Goal: Download file/media

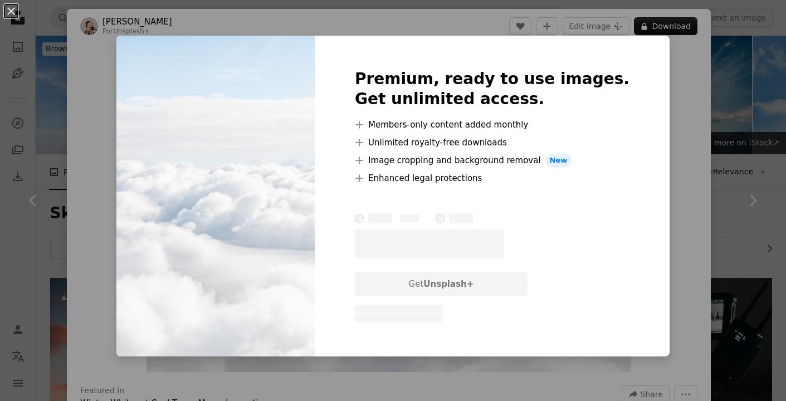
scroll to position [1563, 0]
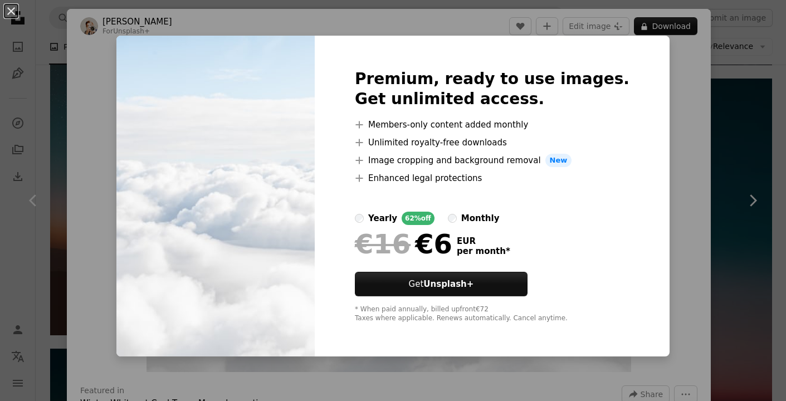
click at [761, 66] on div "An X shape Premium, ready to use images. Get unlimited access. A plus sign Memb…" at bounding box center [393, 200] width 786 height 401
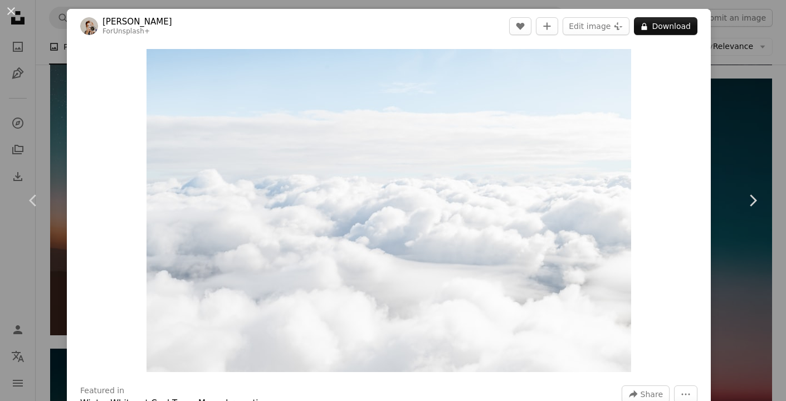
click at [755, 63] on div "An X shape Chevron left Chevron right [PERSON_NAME] For Unsplash+ A heart A plu…" at bounding box center [393, 200] width 786 height 401
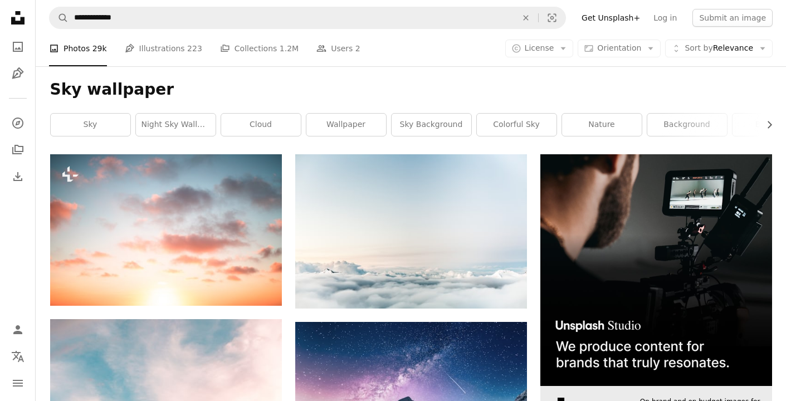
scroll to position [123, 0]
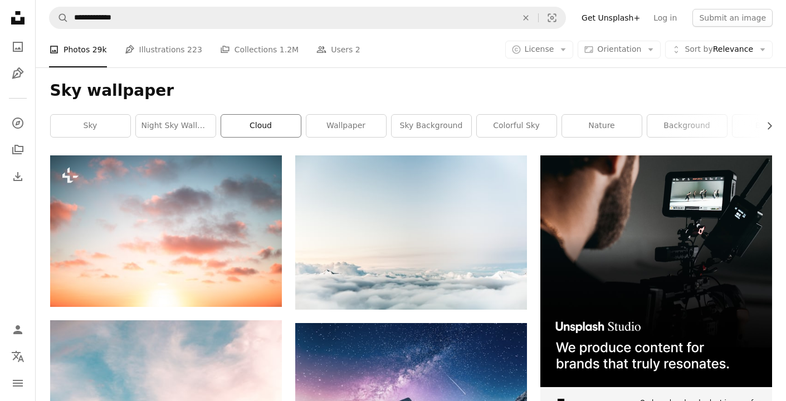
click at [264, 129] on link "cloud" at bounding box center [261, 126] width 80 height 22
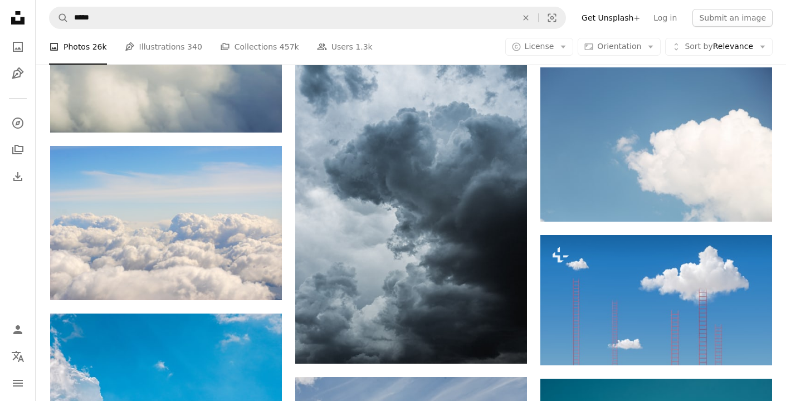
scroll to position [1414, 0]
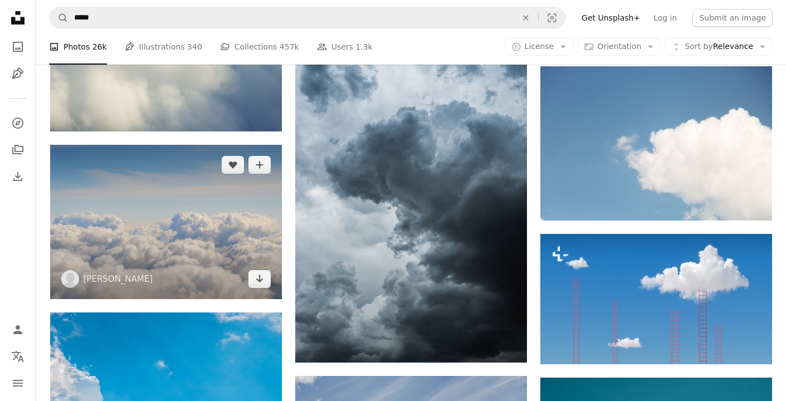
click at [168, 260] on img at bounding box center [166, 222] width 232 height 154
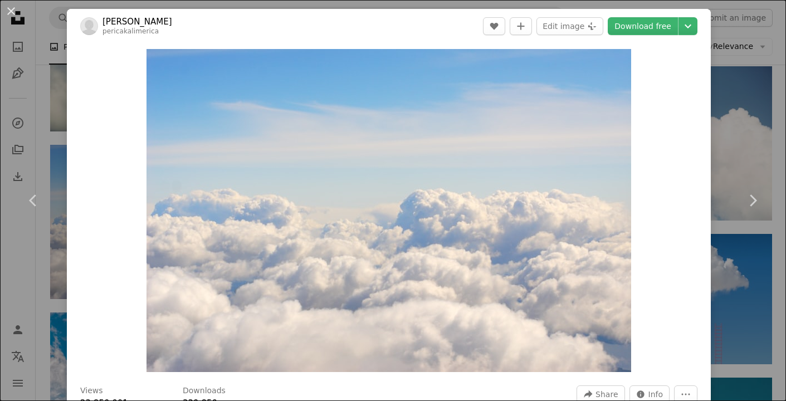
click at [743, 112] on div "An X shape Chevron left Chevron right Pero Kalimero pericakalimerica A heart A …" at bounding box center [393, 200] width 786 height 401
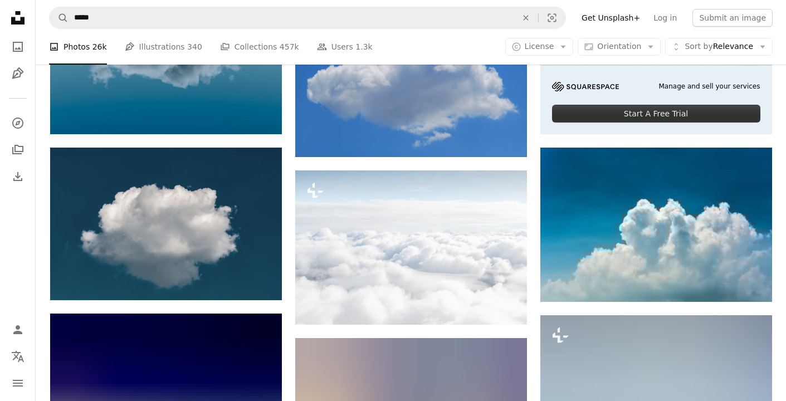
scroll to position [222, 0]
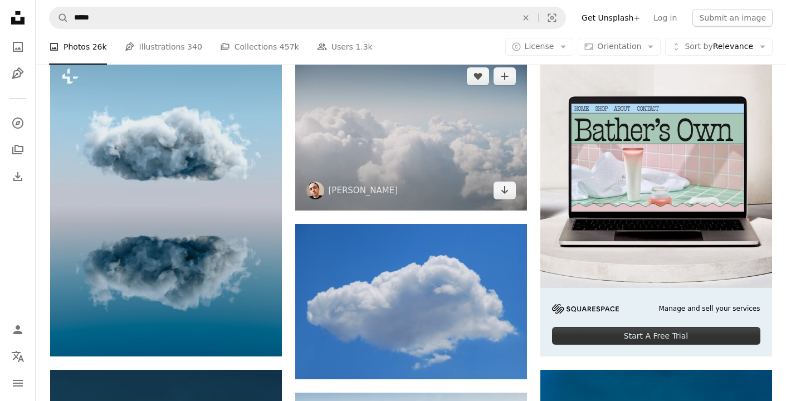
click at [413, 203] on img at bounding box center [411, 133] width 232 height 154
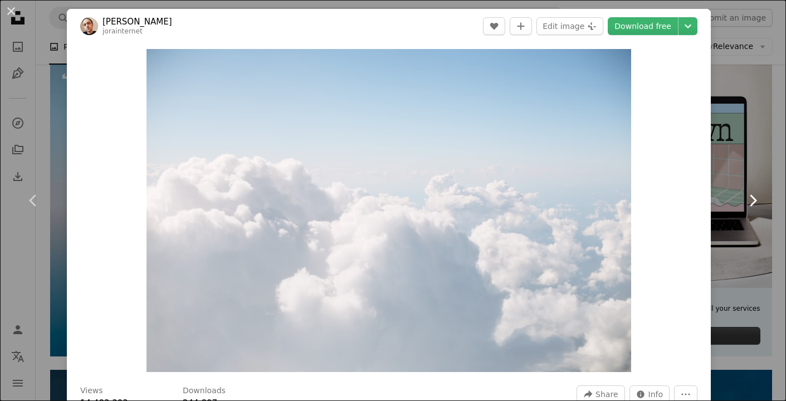
click at [777, 161] on link "Chevron right" at bounding box center [752, 200] width 67 height 107
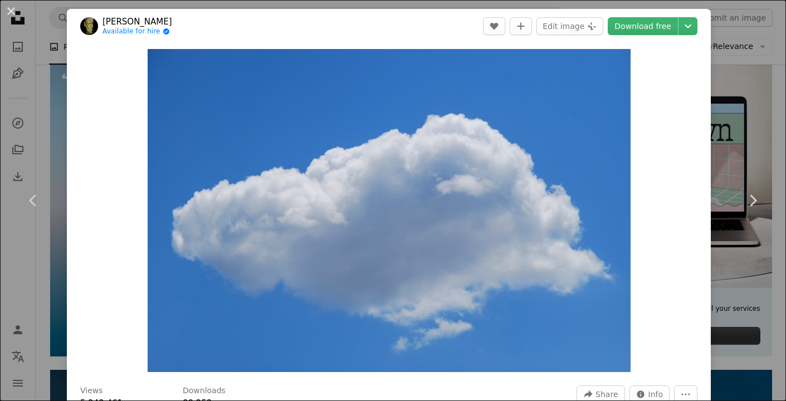
click at [752, 120] on div "An X shape Chevron left Chevron right engin akyurt Available for hire A checkma…" at bounding box center [393, 200] width 786 height 401
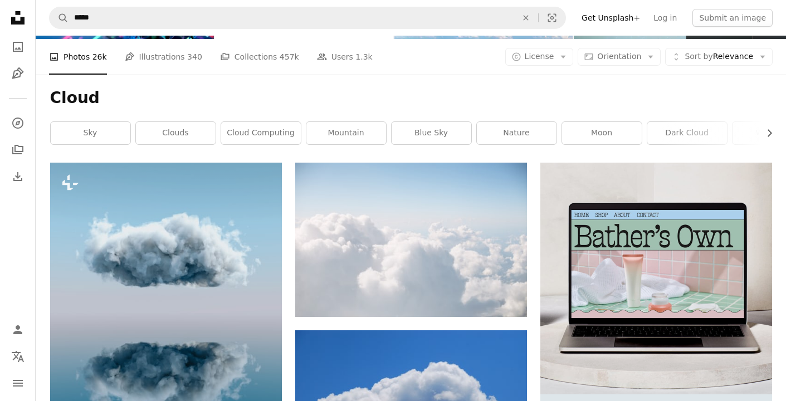
scroll to position [117, 0]
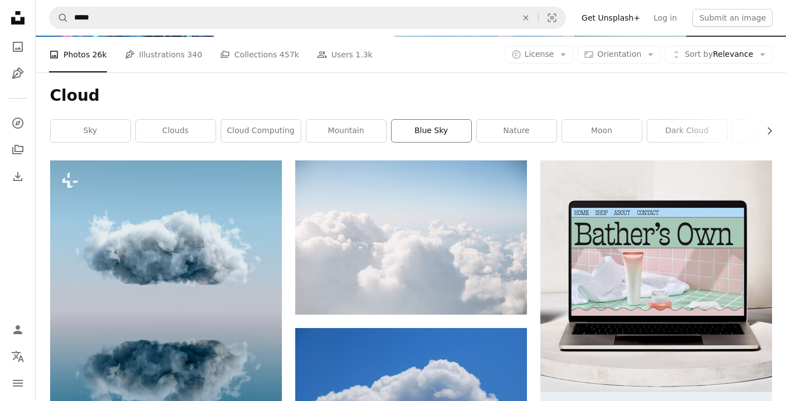
click at [428, 131] on link "blue sky" at bounding box center [431, 131] width 80 height 22
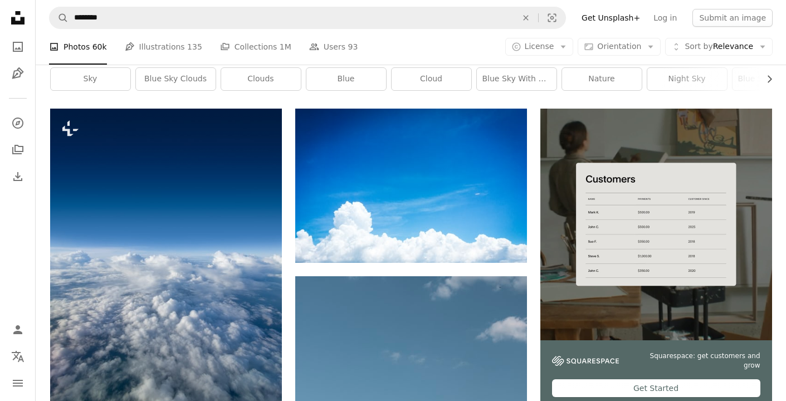
scroll to position [170, 0]
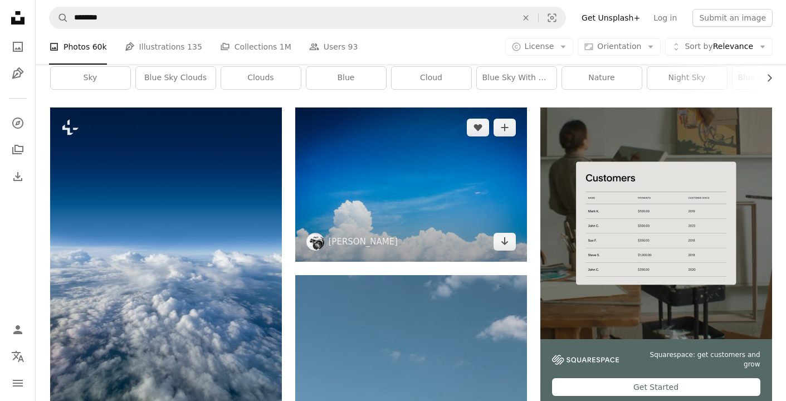
click at [361, 218] on img at bounding box center [411, 184] width 232 height 154
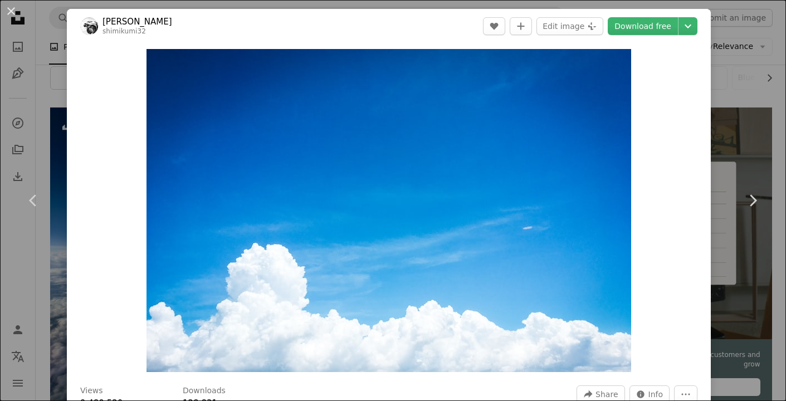
click at [745, 128] on div "An X shape Chevron left Chevron right [PERSON_NAME] shimikumi32 A heart A plus …" at bounding box center [393, 200] width 786 height 401
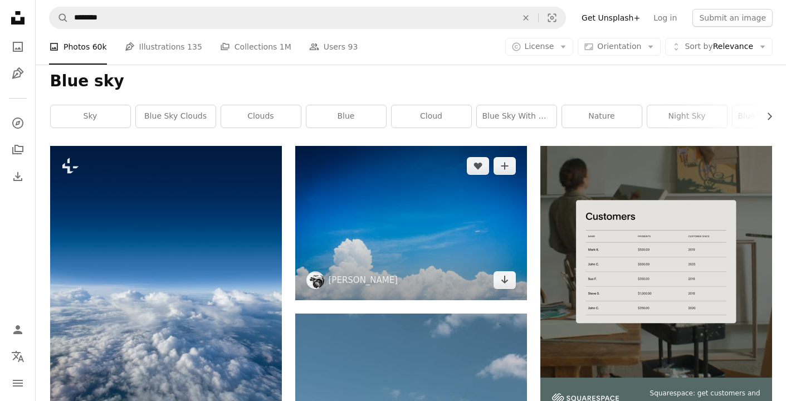
scroll to position [113, 0]
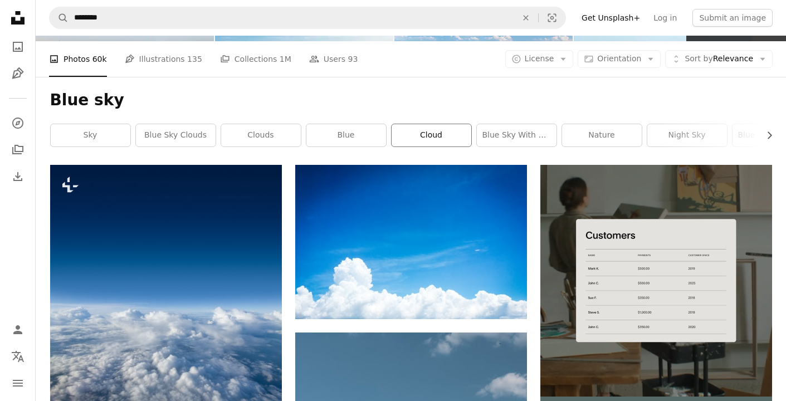
click at [428, 135] on link "cloud" at bounding box center [431, 135] width 80 height 22
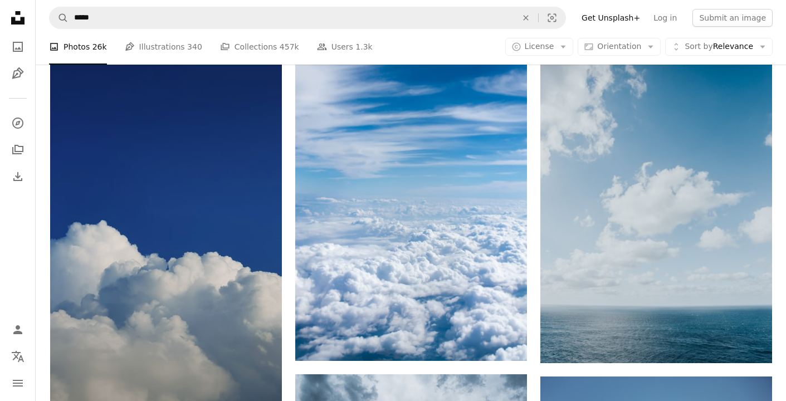
scroll to position [1106, 0]
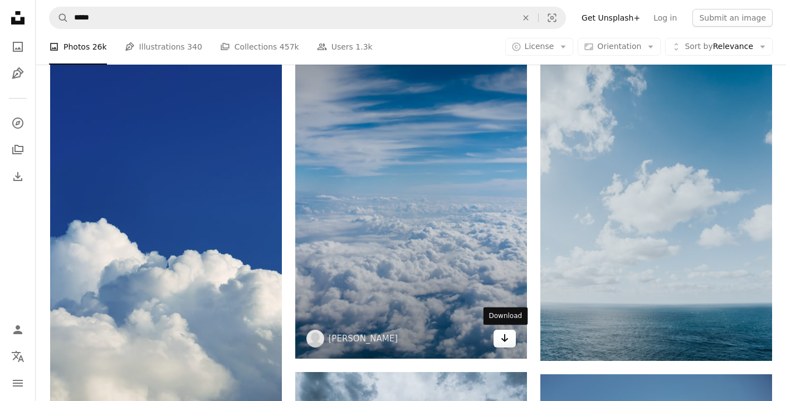
click at [505, 340] on icon "Download" at bounding box center [504, 338] width 7 height 8
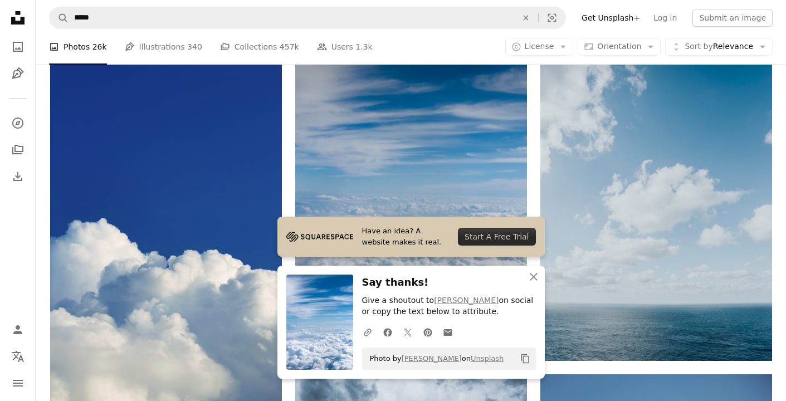
scroll to position [1451, 0]
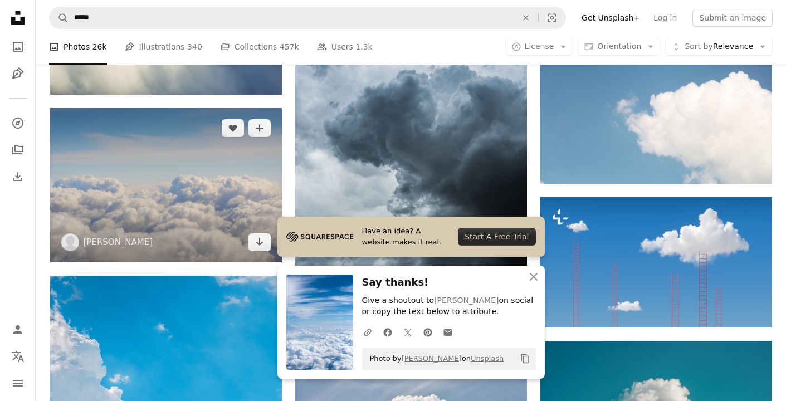
click at [184, 194] on img at bounding box center [166, 185] width 232 height 154
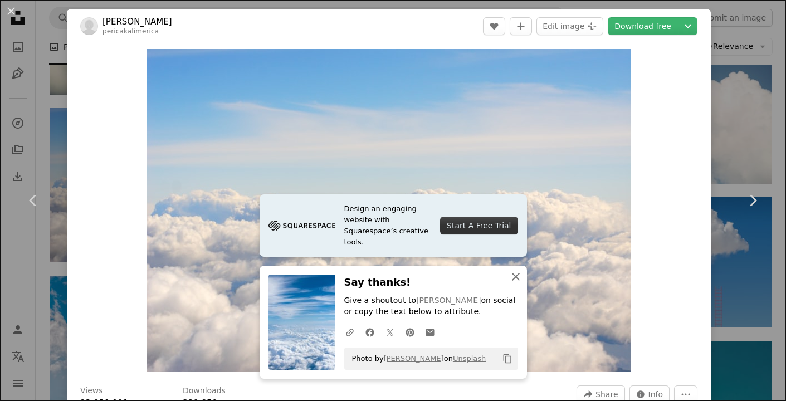
click at [511, 283] on icon "An X shape" at bounding box center [515, 276] width 13 height 13
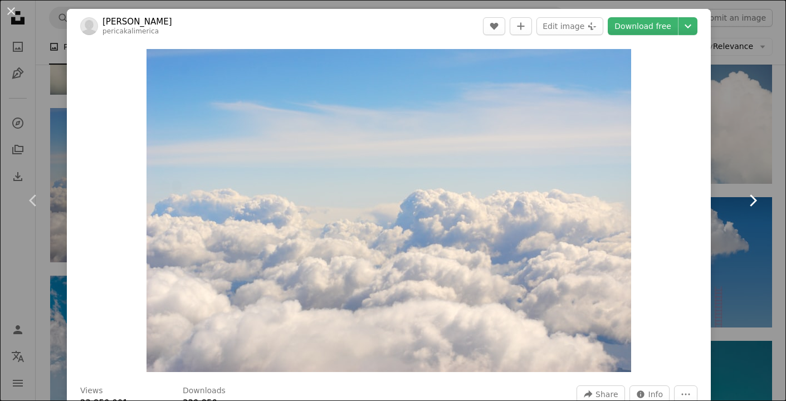
click at [751, 201] on icon "Chevron right" at bounding box center [752, 201] width 18 height 18
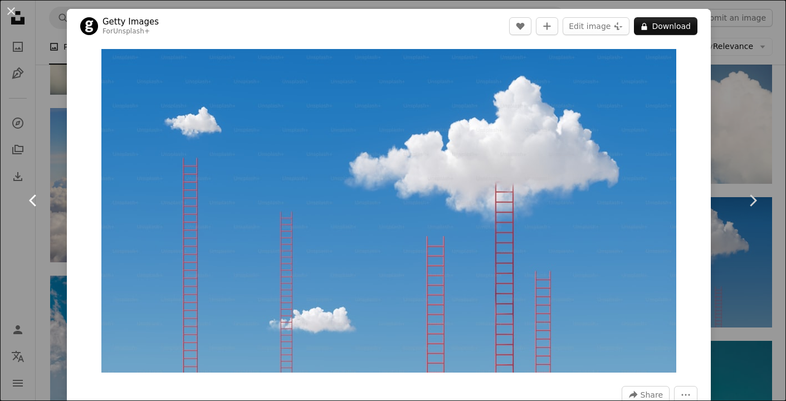
click at [33, 200] on icon "Chevron left" at bounding box center [34, 201] width 18 height 18
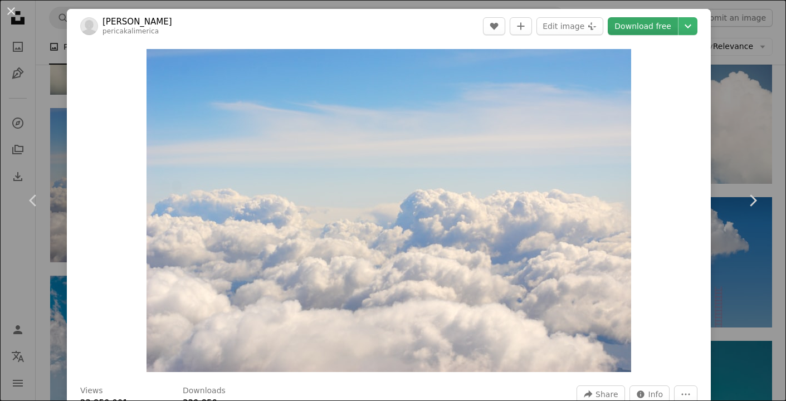
click at [670, 31] on link "Download free" at bounding box center [643, 26] width 70 height 18
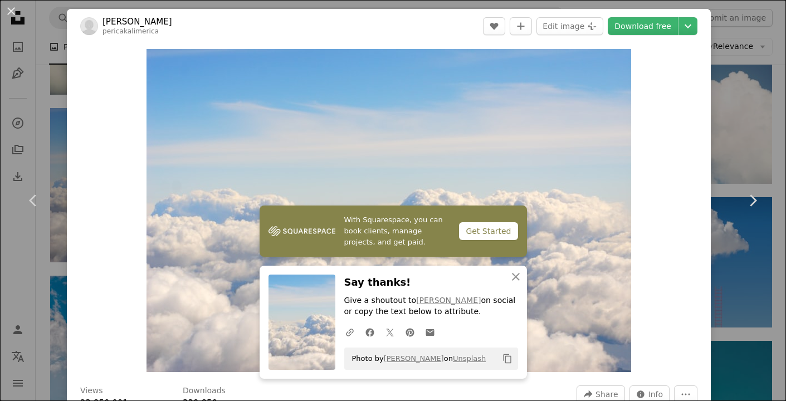
click at [756, 81] on div "An X shape Chevron left Chevron right Pero Kalimero pericakalimerica A heart A …" at bounding box center [393, 200] width 786 height 401
click at [756, 81] on img at bounding box center [656, 107] width 232 height 154
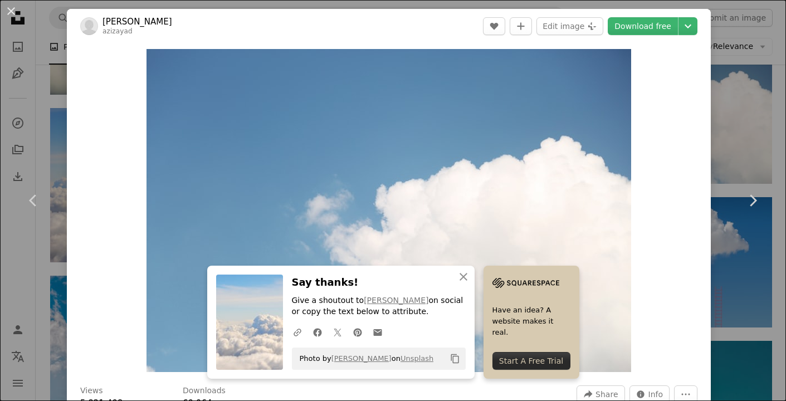
click at [758, 97] on div "An X shape Chevron left Chevron right [PERSON_NAME] A heart A plus sign Edit im…" at bounding box center [393, 200] width 786 height 401
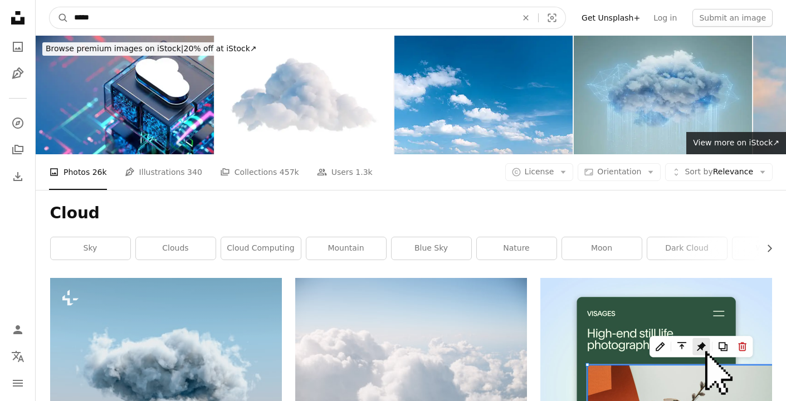
click at [183, 18] on input "*****" at bounding box center [290, 17] width 445 height 21
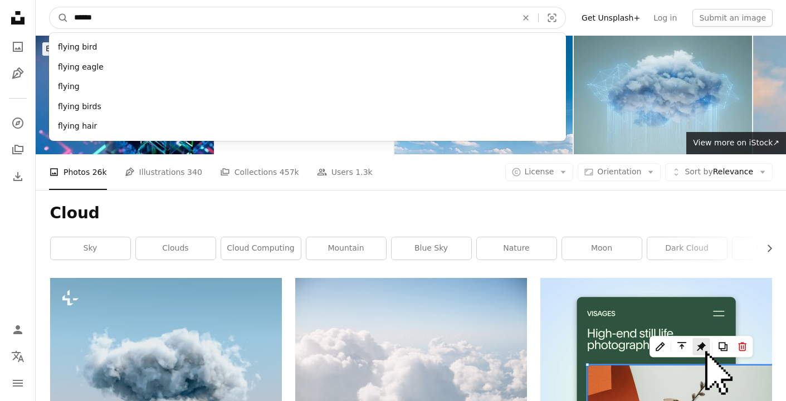
type input "******"
click at [59, 18] on button "A magnifying glass" at bounding box center [59, 17] width 19 height 21
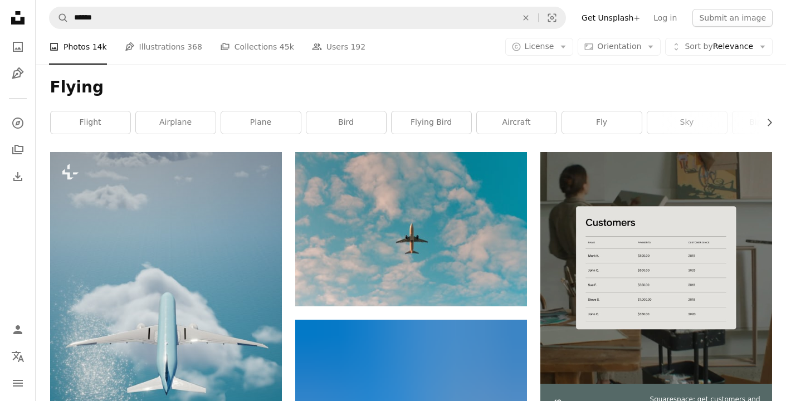
scroll to position [154, 0]
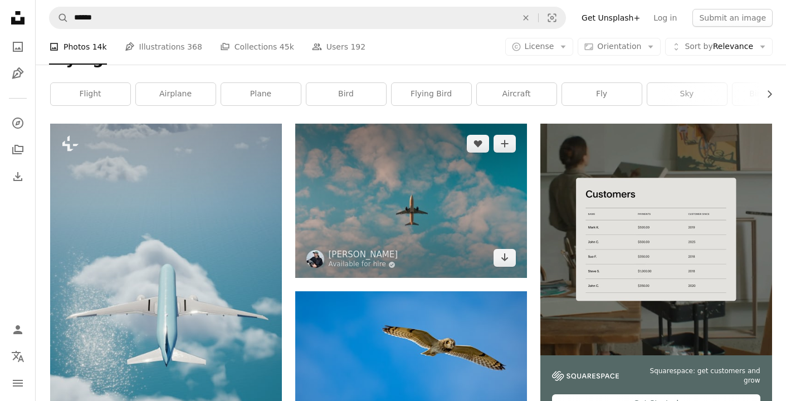
click at [411, 223] on img at bounding box center [411, 201] width 232 height 154
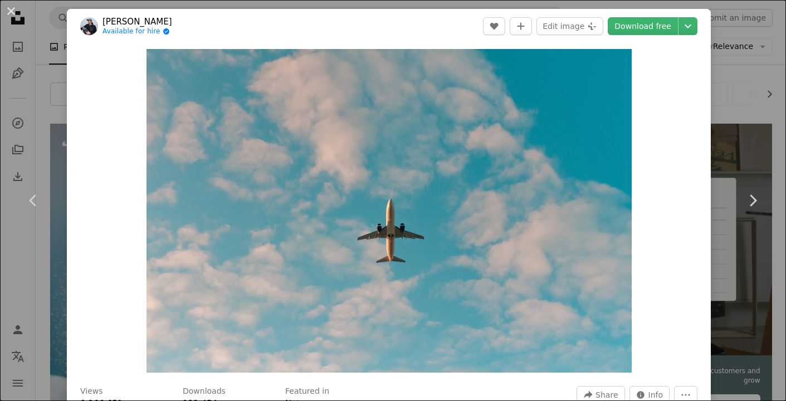
click at [754, 109] on div "An X shape Chevron left Chevron right [PERSON_NAME] Available for hire A checkm…" at bounding box center [393, 200] width 786 height 401
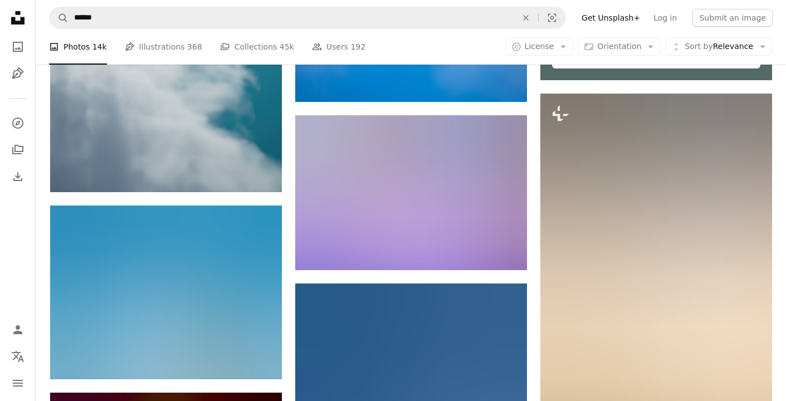
scroll to position [491, 0]
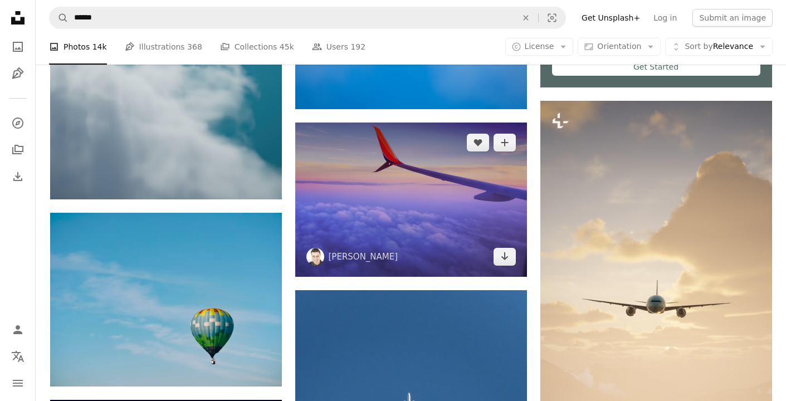
click at [484, 191] on img at bounding box center [411, 200] width 232 height 154
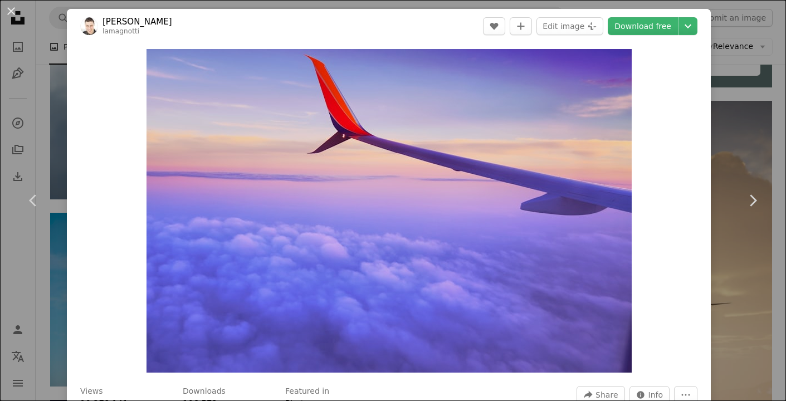
click at [736, 95] on div "An X shape Chevron left Chevron right [PERSON_NAME] lamagnotti A heart A plus s…" at bounding box center [393, 200] width 786 height 401
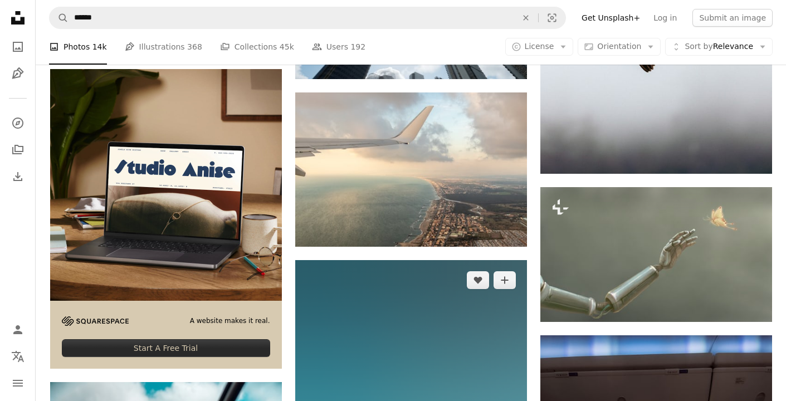
scroll to position [2191, 0]
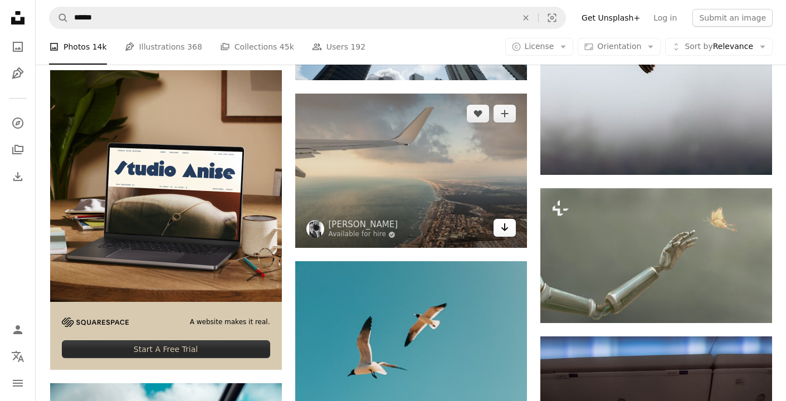
click at [506, 223] on icon "Arrow pointing down" at bounding box center [504, 227] width 9 height 13
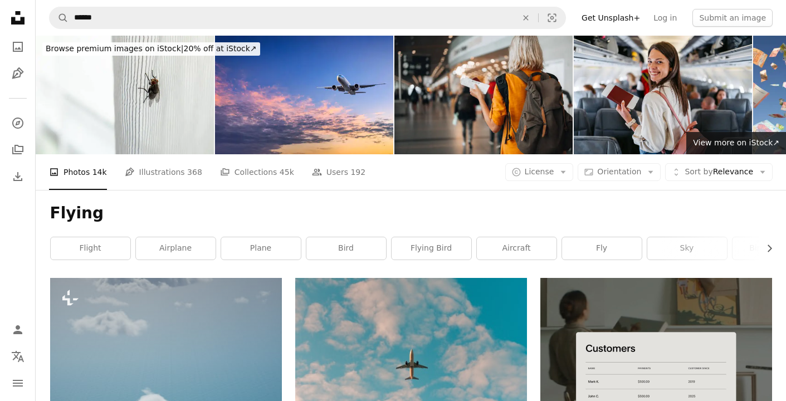
scroll to position [0, 0]
click at [199, 249] on link "airplane" at bounding box center [176, 248] width 80 height 22
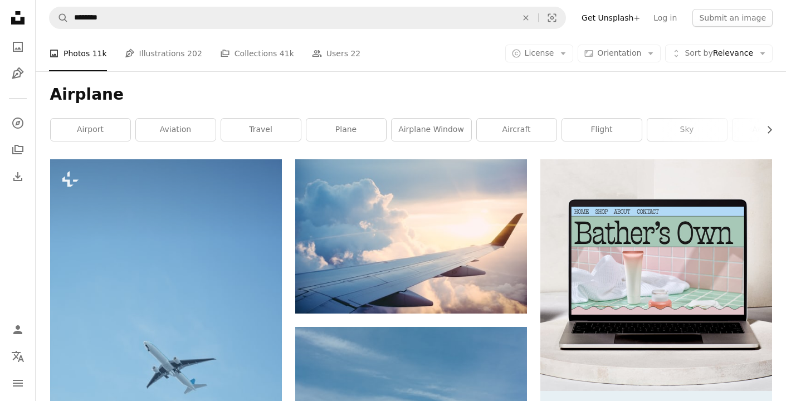
scroll to position [122, 0]
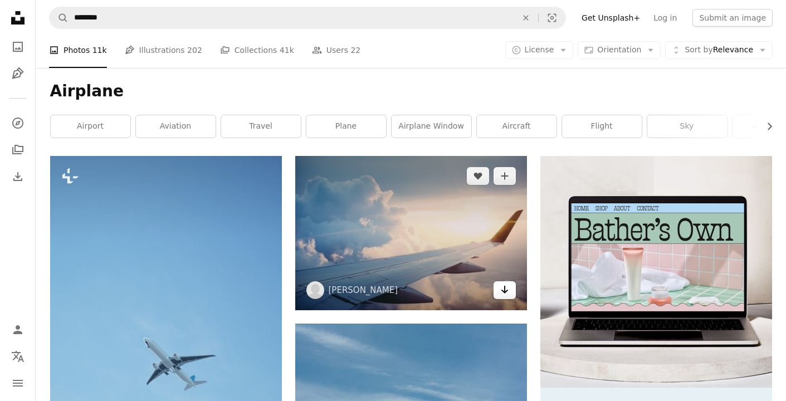
click at [503, 286] on icon "Arrow pointing down" at bounding box center [504, 289] width 9 height 13
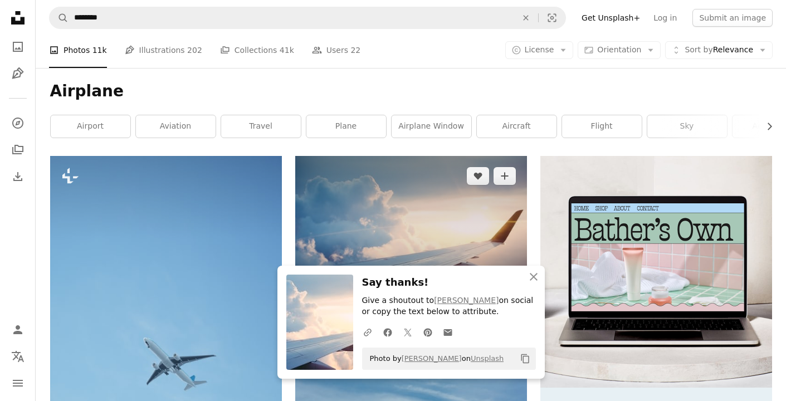
scroll to position [511, 0]
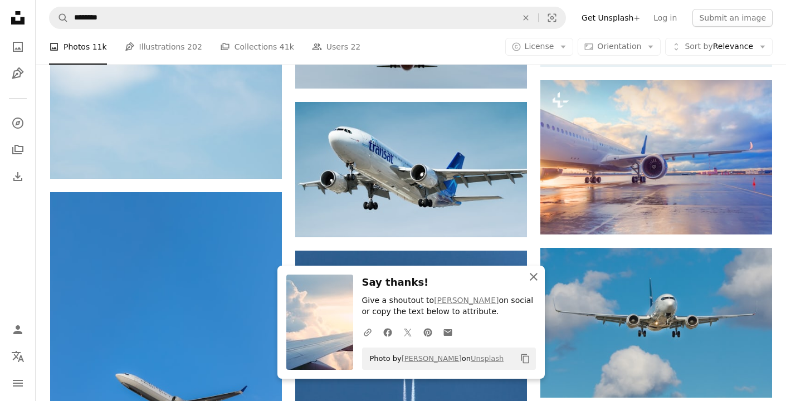
click at [537, 280] on icon "An X shape" at bounding box center [533, 276] width 13 height 13
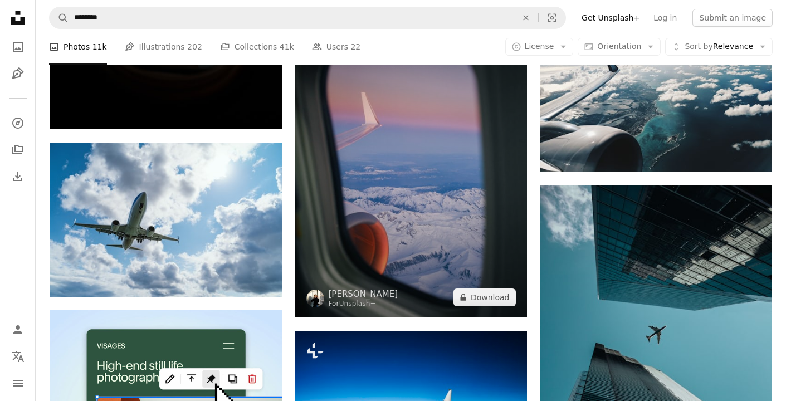
scroll to position [2080, 0]
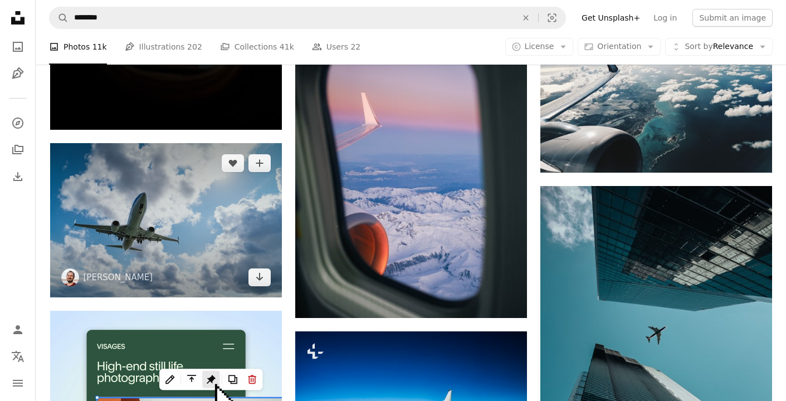
click at [237, 232] on img at bounding box center [166, 220] width 232 height 154
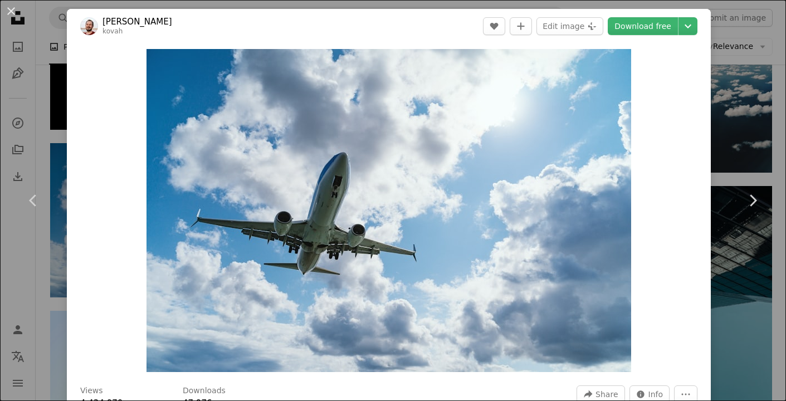
click at [764, 105] on div "An X shape Chevron left Chevron right [PERSON_NAME] kovah A heart A plus sign E…" at bounding box center [393, 200] width 786 height 401
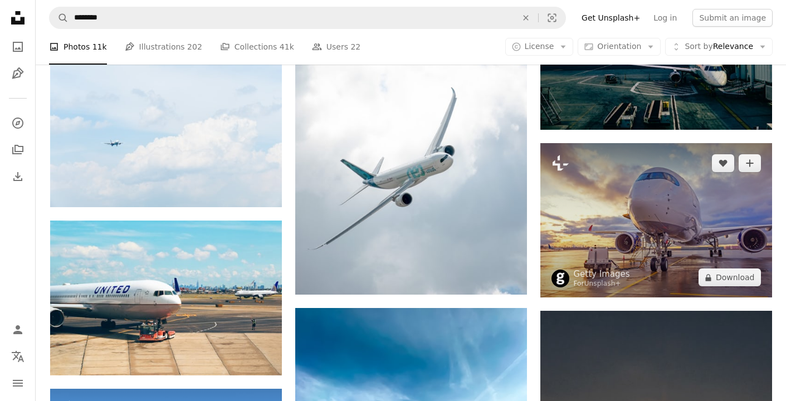
scroll to position [2657, 0]
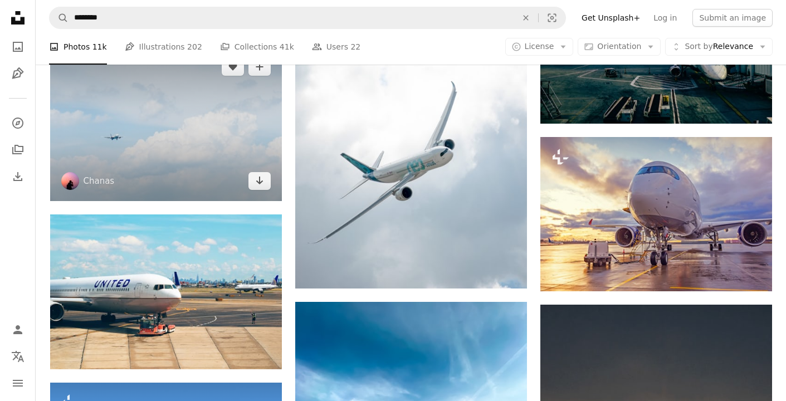
click at [217, 137] on img at bounding box center [166, 124] width 232 height 154
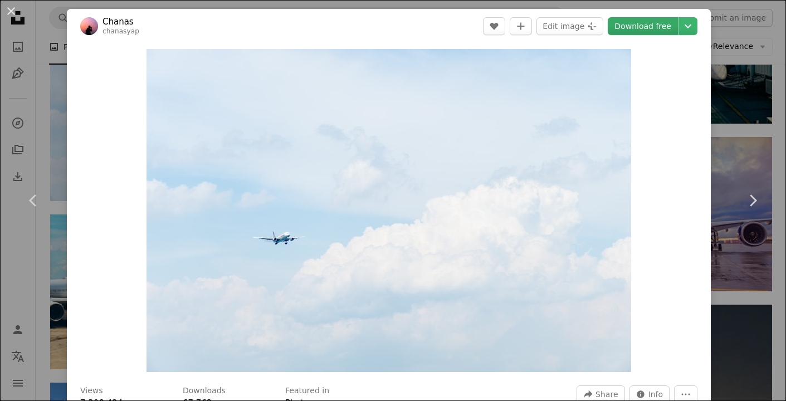
click at [647, 31] on link "Download free" at bounding box center [643, 26] width 70 height 18
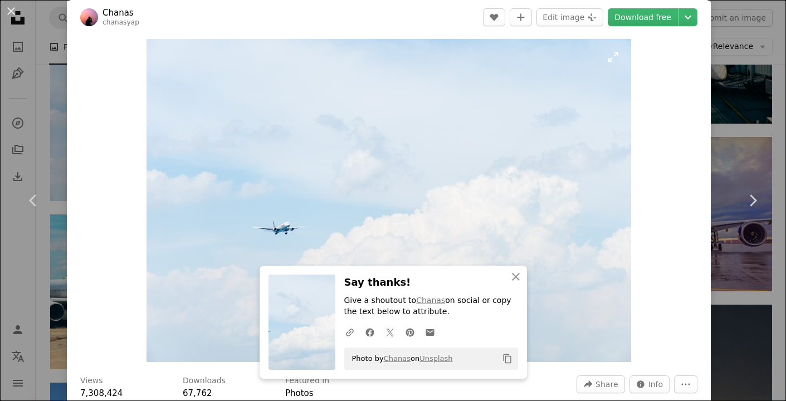
scroll to position [9, 0]
click at [746, 115] on div "An X shape Chevron left Chevron right Chanas chanasyap A heart A plus sign Edit…" at bounding box center [393, 200] width 786 height 401
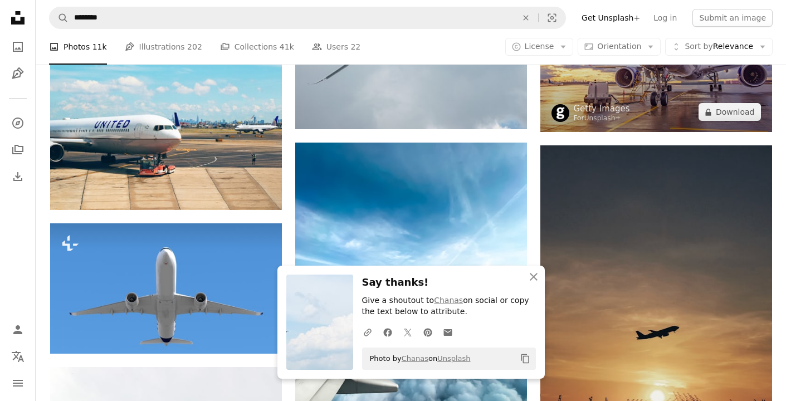
scroll to position [2820, 0]
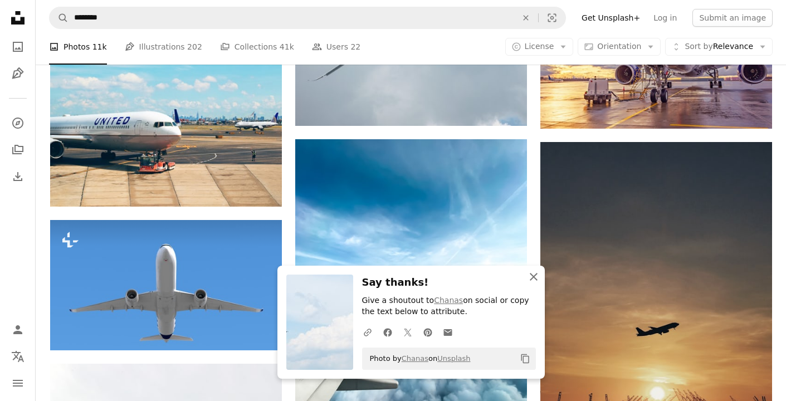
click at [527, 280] on icon "An X shape" at bounding box center [533, 276] width 13 height 13
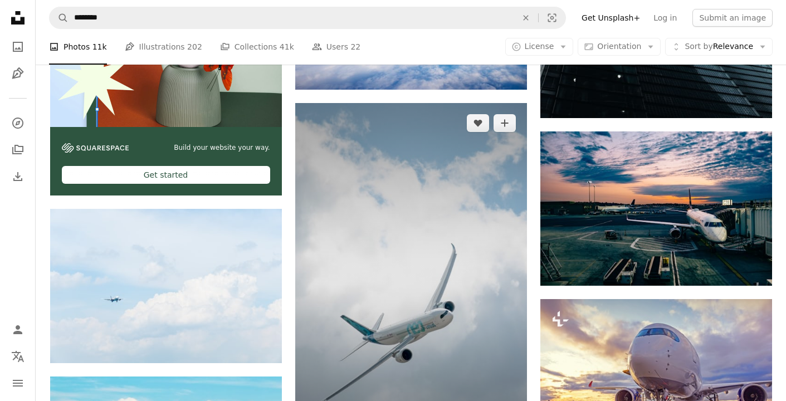
scroll to position [2496, 0]
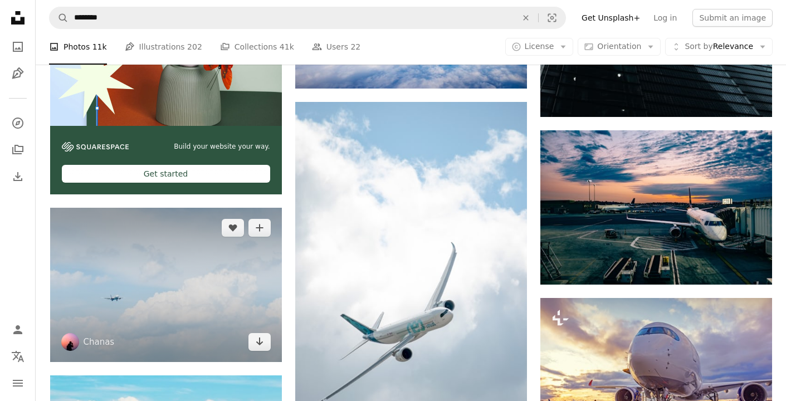
click at [227, 319] on img at bounding box center [166, 285] width 232 height 154
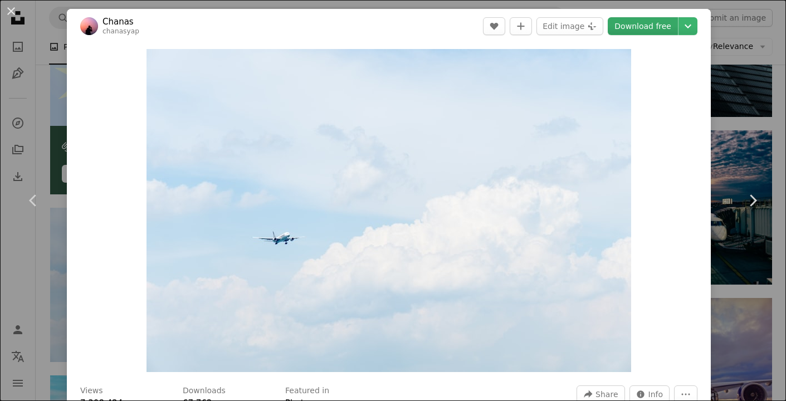
click at [654, 33] on link "Download free" at bounding box center [643, 26] width 70 height 18
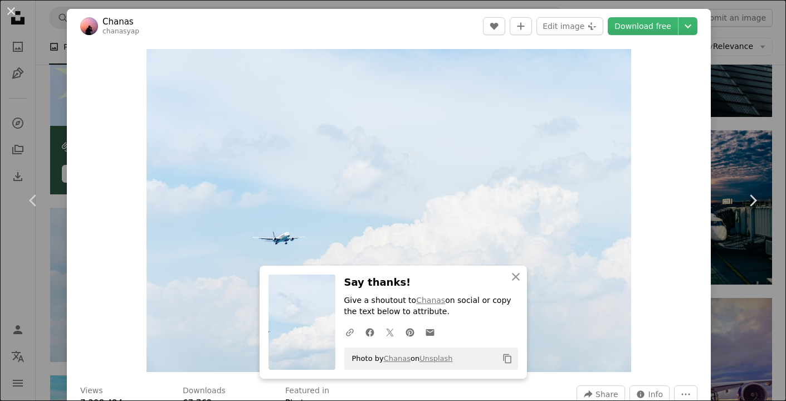
click at [750, 36] on div "An X shape Chevron left Chevron right Chanas chanasyap A heart A plus sign Edit…" at bounding box center [393, 200] width 786 height 401
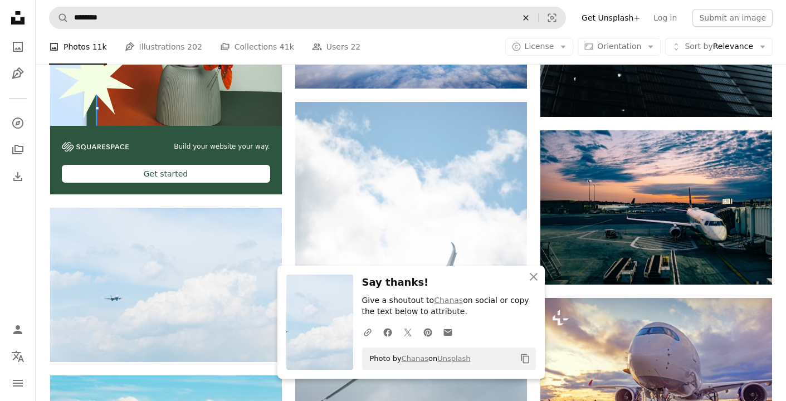
click at [536, 16] on icon "An X shape" at bounding box center [525, 17] width 25 height 9
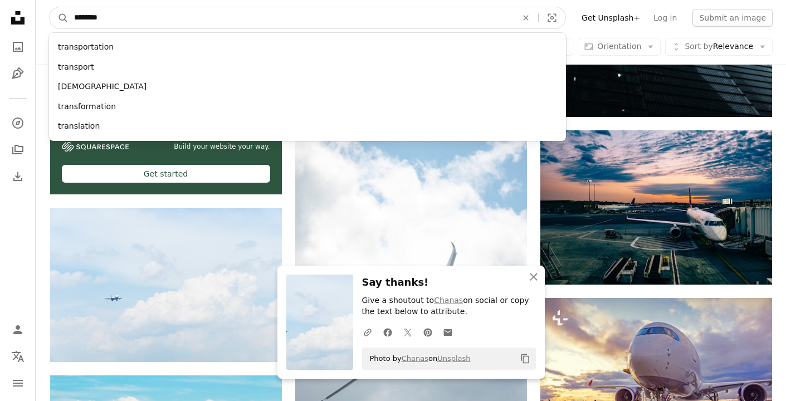
type input "*********"
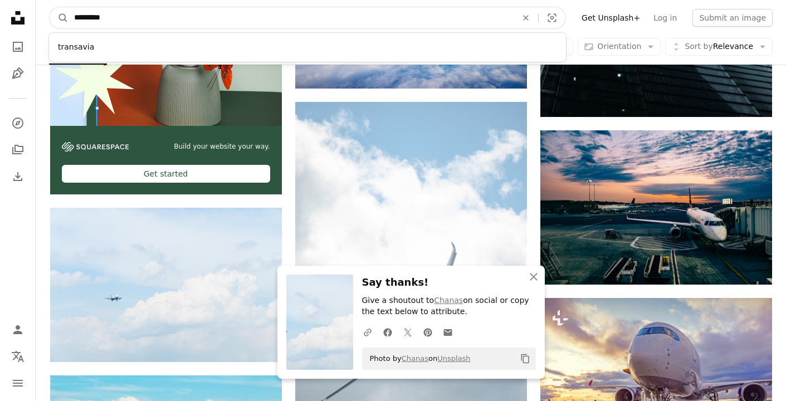
click at [59, 18] on button "A magnifying glass" at bounding box center [59, 17] width 19 height 21
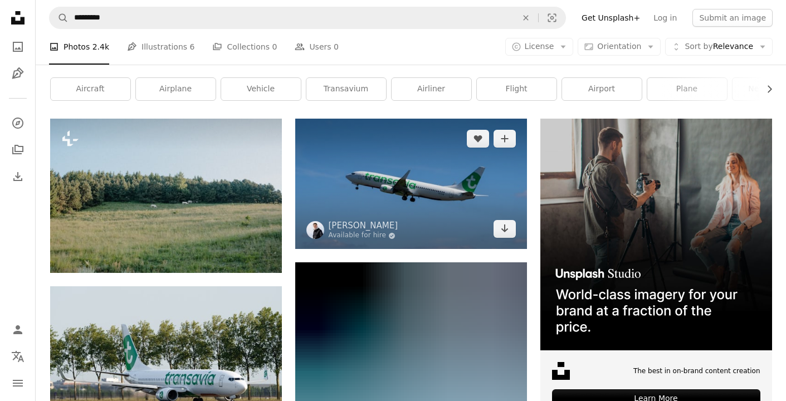
scroll to position [180, 0]
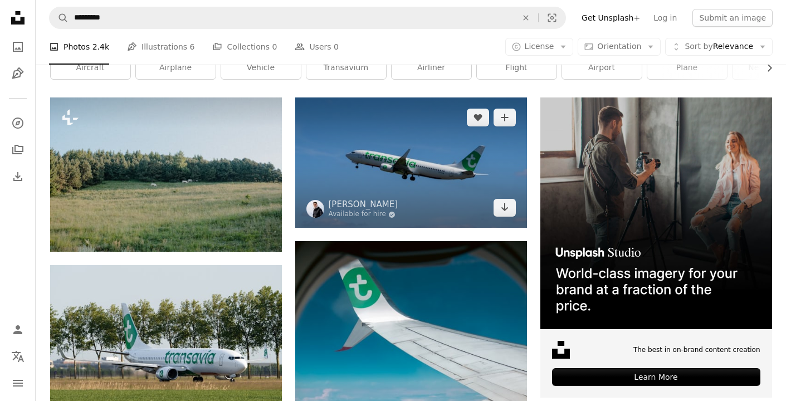
click at [423, 160] on img at bounding box center [411, 162] width 232 height 130
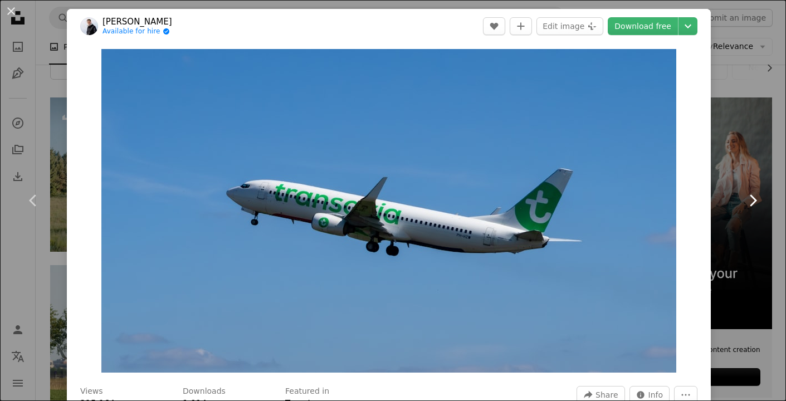
click at [751, 194] on icon "Chevron right" at bounding box center [752, 201] width 18 height 18
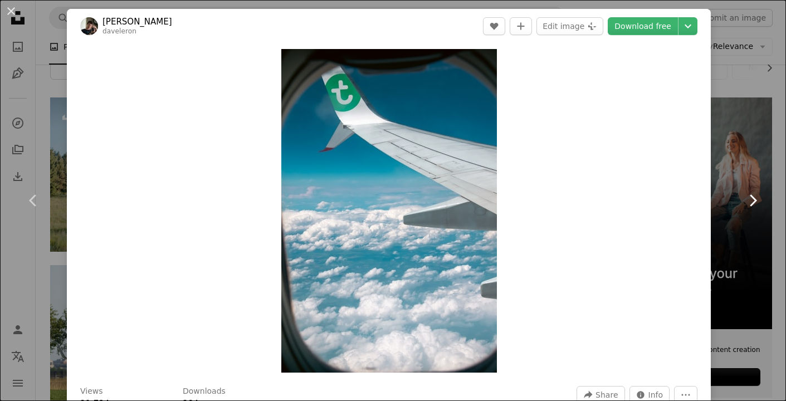
click at [751, 194] on icon "Chevron right" at bounding box center [752, 201] width 18 height 18
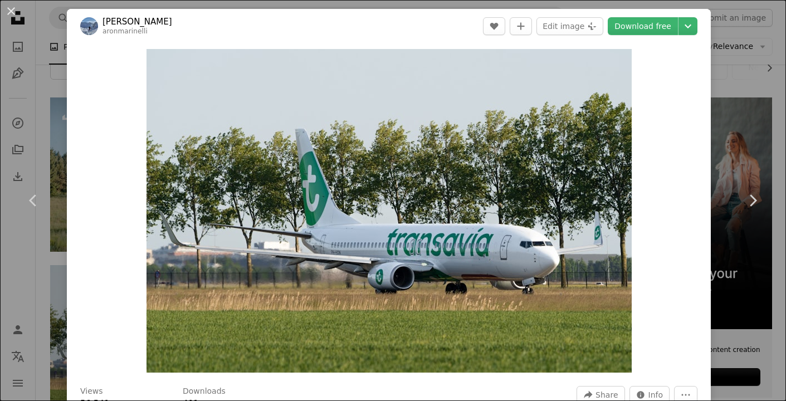
click at [738, 99] on div "An X shape Chevron left Chevron right [PERSON_NAME] A heart A plus sign Edit im…" at bounding box center [393, 200] width 786 height 401
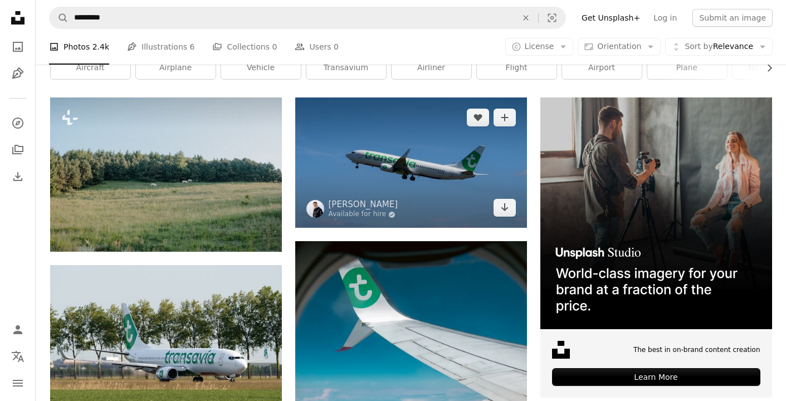
click at [399, 161] on img at bounding box center [411, 162] width 232 height 130
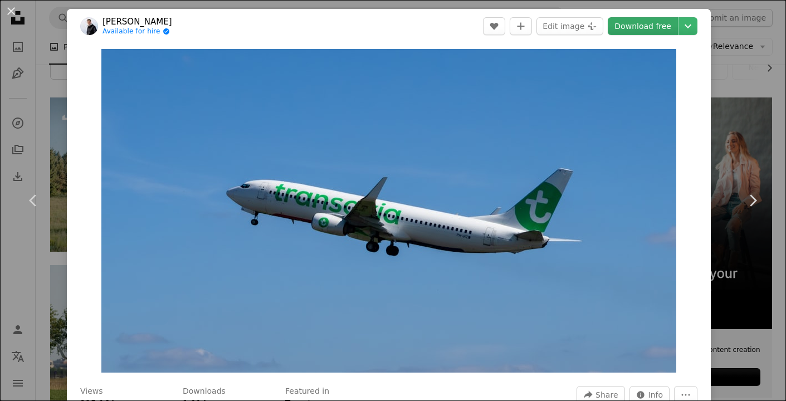
click at [636, 31] on link "Download free" at bounding box center [643, 26] width 70 height 18
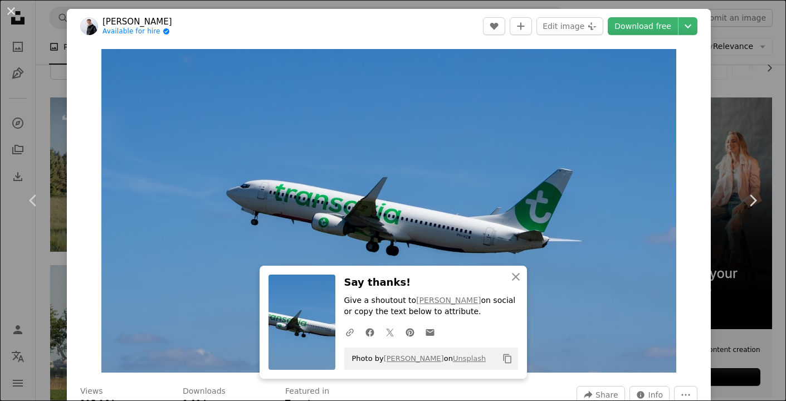
click at [745, 76] on div "An X shape Chevron left Chevron right [PERSON_NAME] Available for hire A checkm…" at bounding box center [393, 200] width 786 height 401
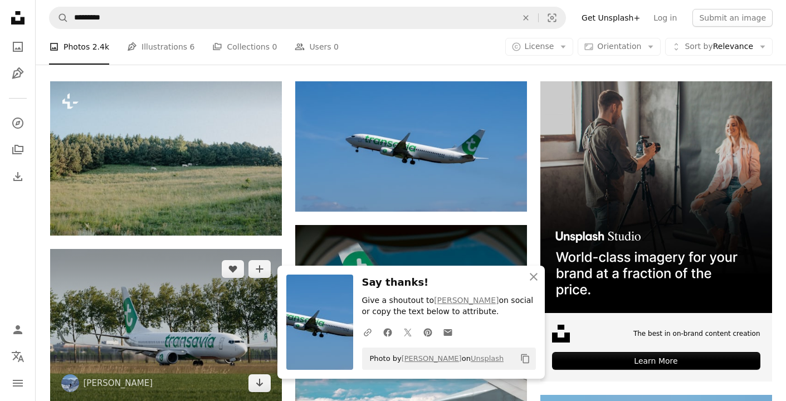
scroll to position [223, 0]
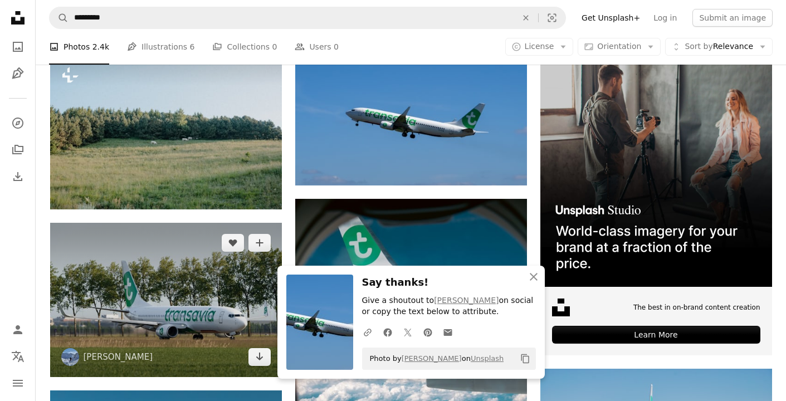
click at [135, 307] on img at bounding box center [166, 300] width 232 height 154
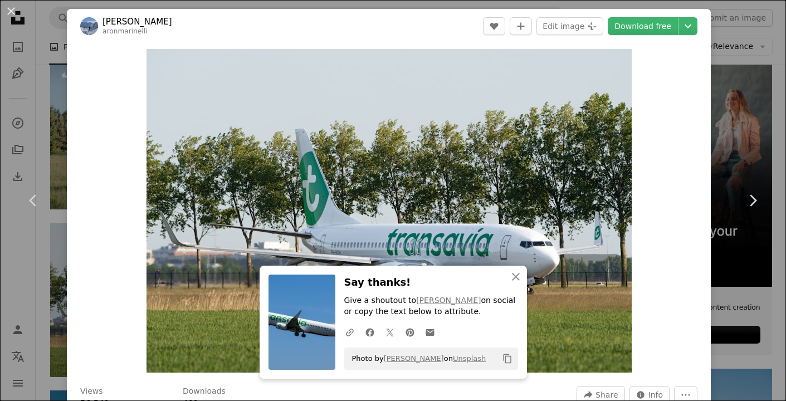
click at [758, 91] on div "An X shape Chevron left Chevron right [PERSON_NAME] A heart A plus sign Edit im…" at bounding box center [393, 200] width 786 height 401
